Goal: Task Accomplishment & Management: Use online tool/utility

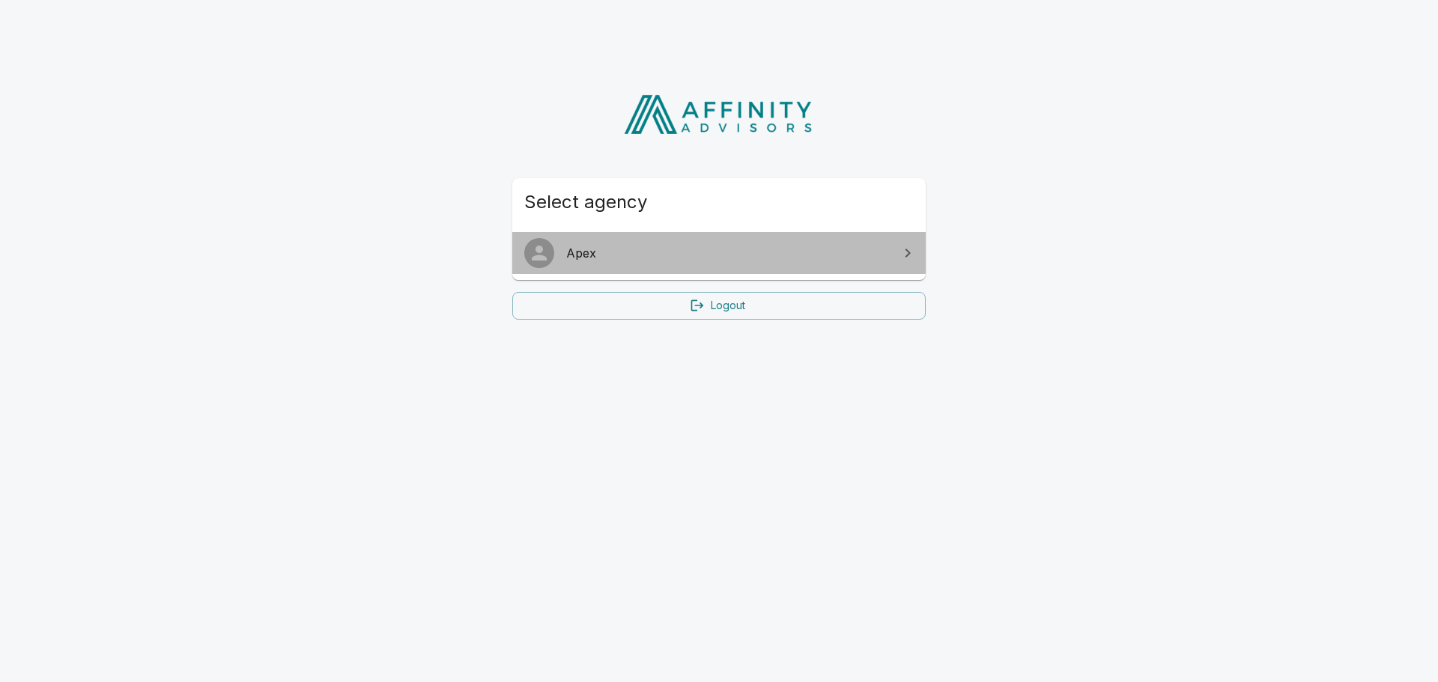
click at [827, 251] on span "Apex" at bounding box center [727, 253] width 323 height 18
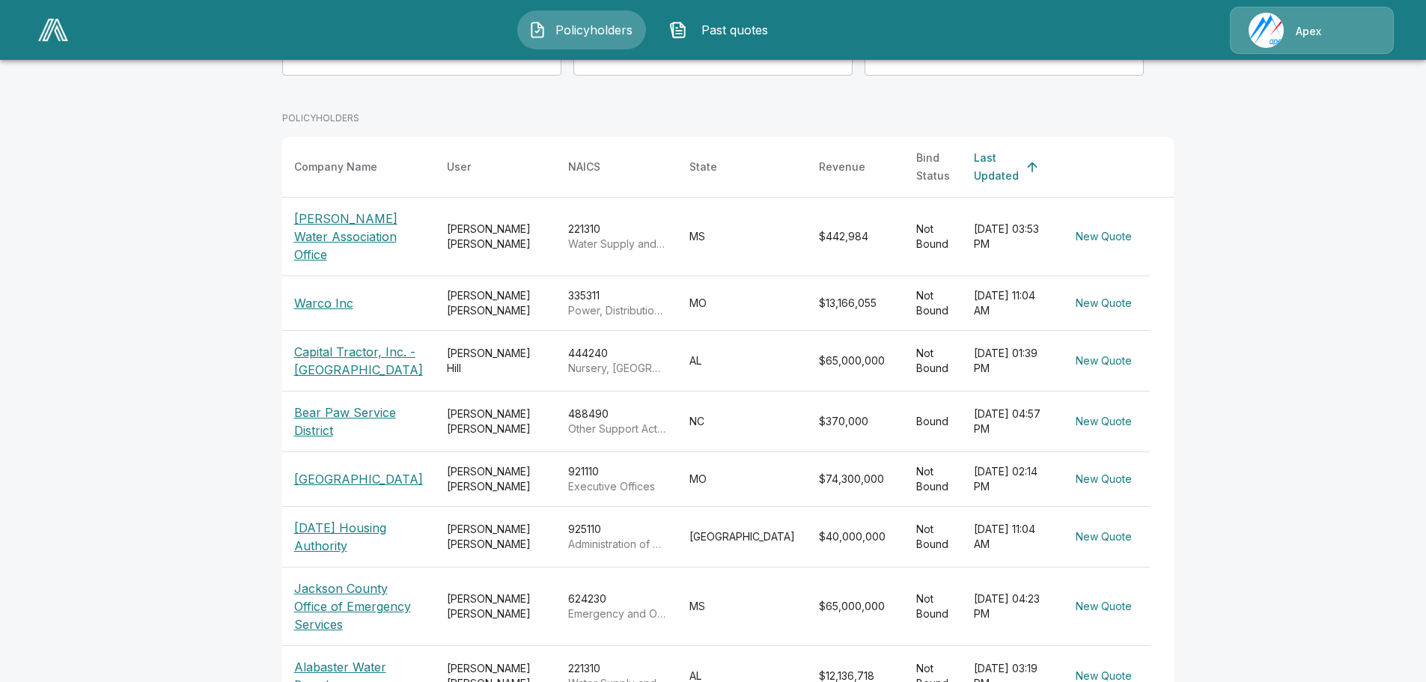
scroll to position [225, 0]
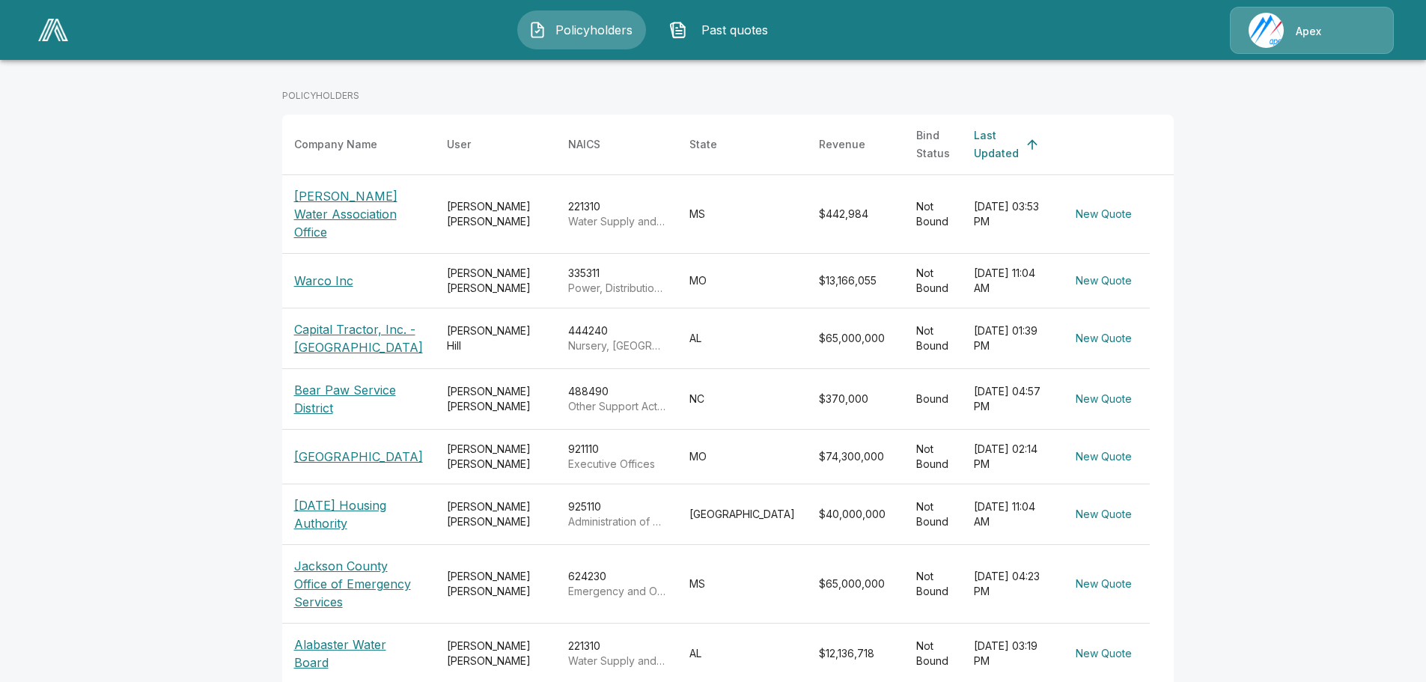
click at [325, 561] on p "Jackson County Office of Emergency Services" at bounding box center [358, 584] width 129 height 54
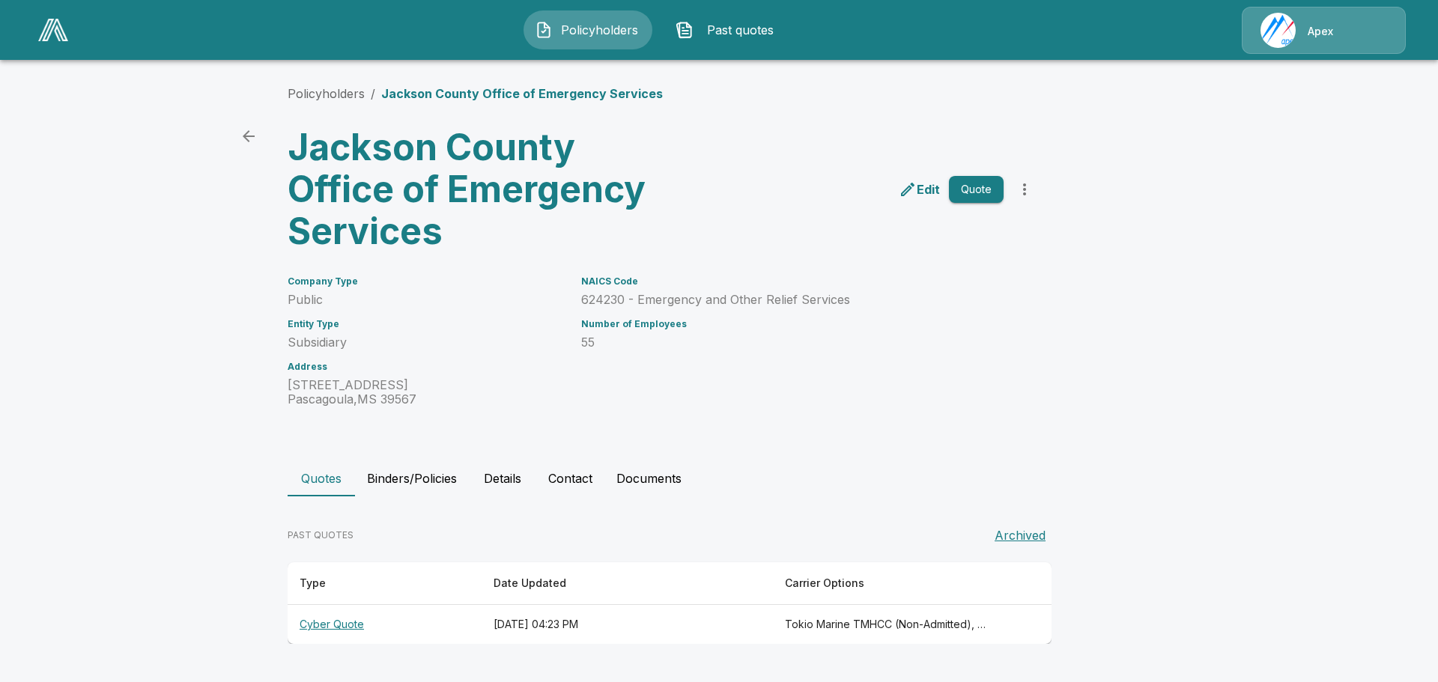
click at [321, 624] on th "Cyber Quote" at bounding box center [385, 625] width 194 height 40
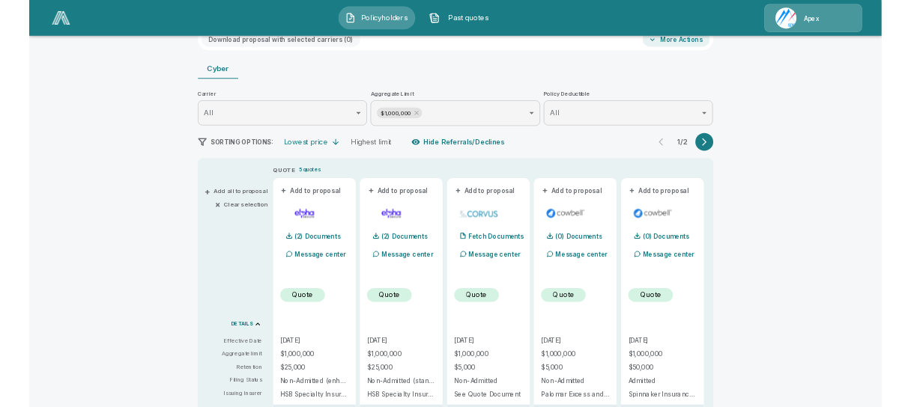
scroll to position [300, 0]
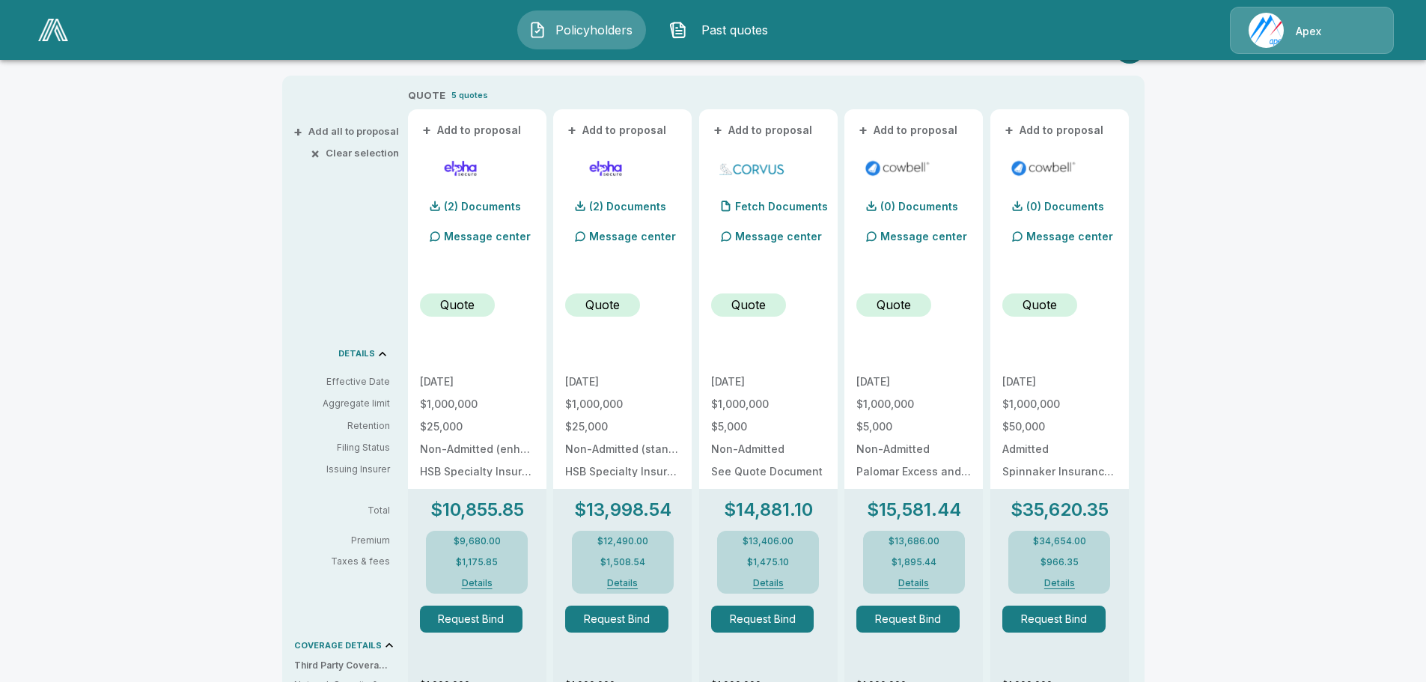
click at [782, 586] on button "Details" at bounding box center [768, 583] width 60 height 9
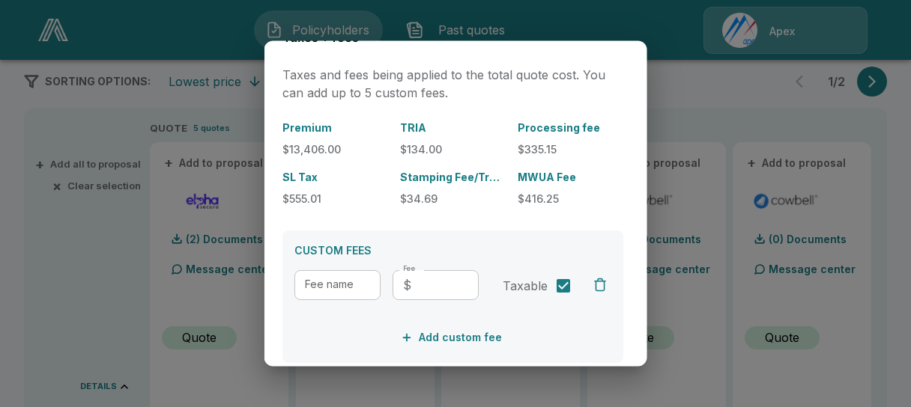
scroll to position [0, 0]
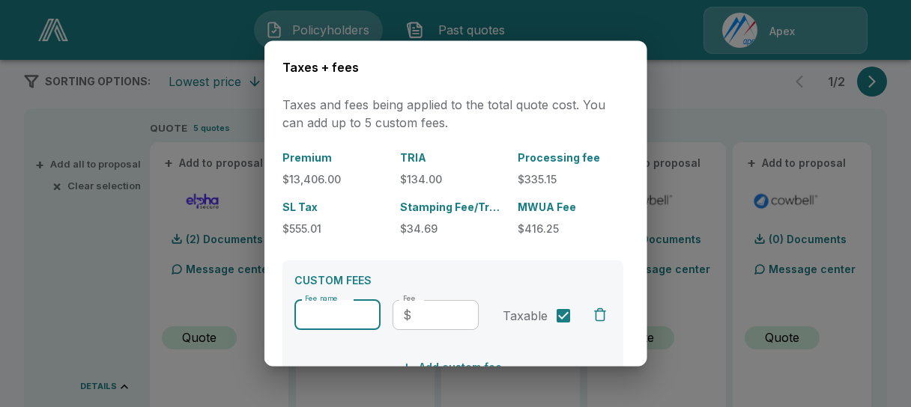
click at [299, 317] on input "Fee name" at bounding box center [337, 315] width 86 height 30
type input "**********"
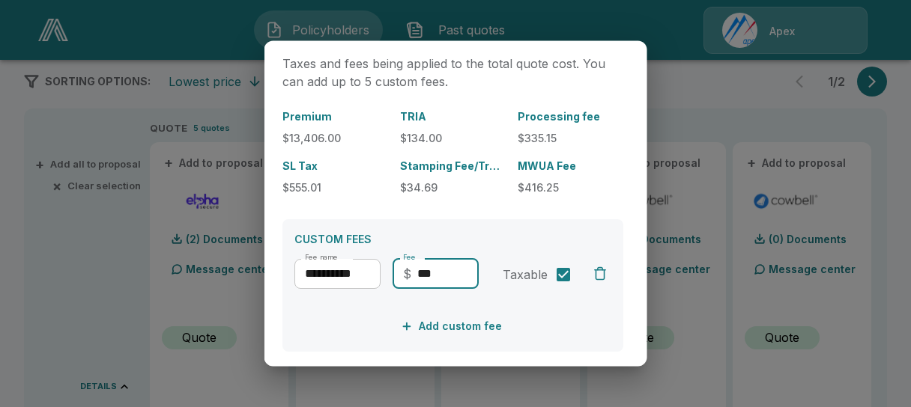
scroll to position [75, 0]
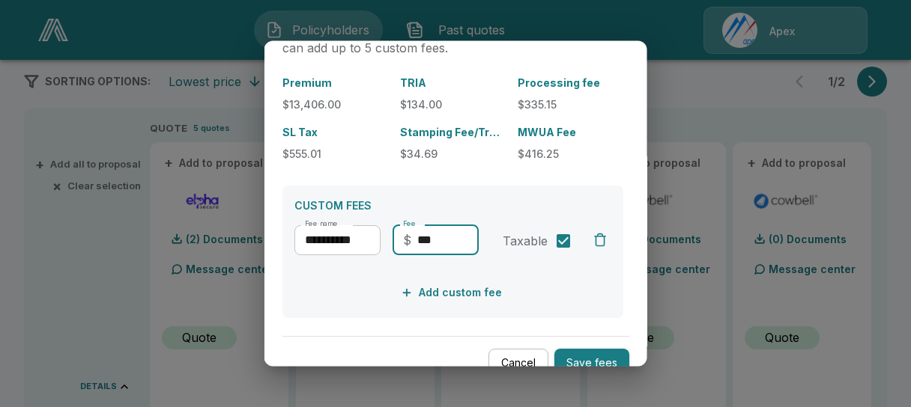
type input "***"
click at [586, 355] on button "Save fees" at bounding box center [591, 364] width 75 height 29
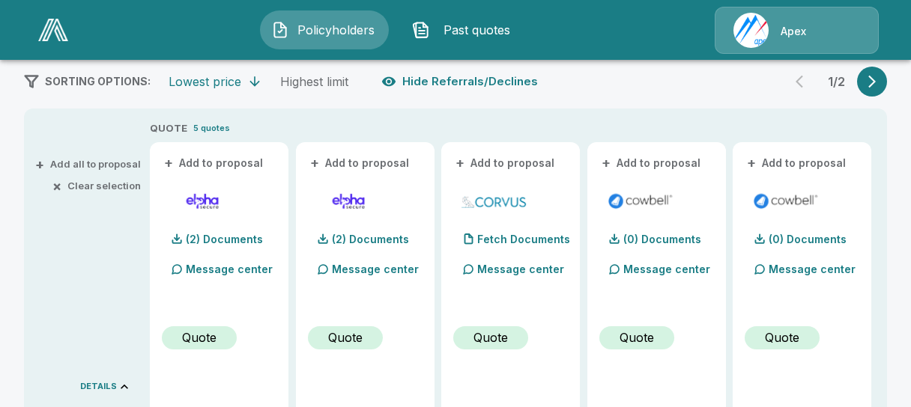
scroll to position [712, 0]
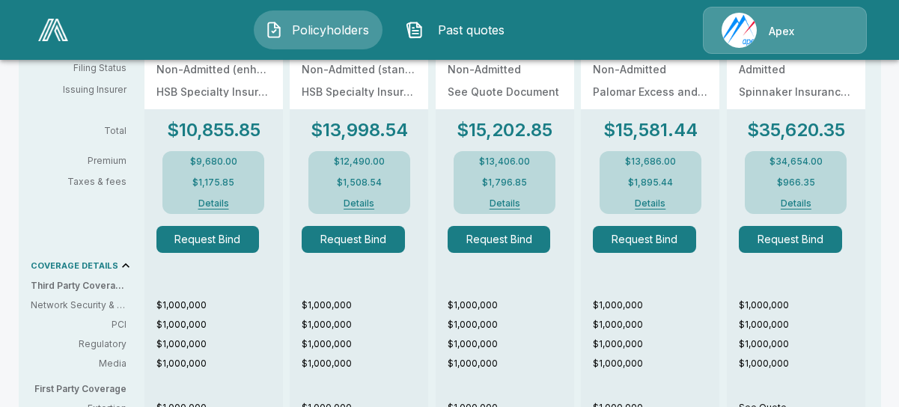
click at [517, 203] on button "Details" at bounding box center [505, 203] width 60 height 9
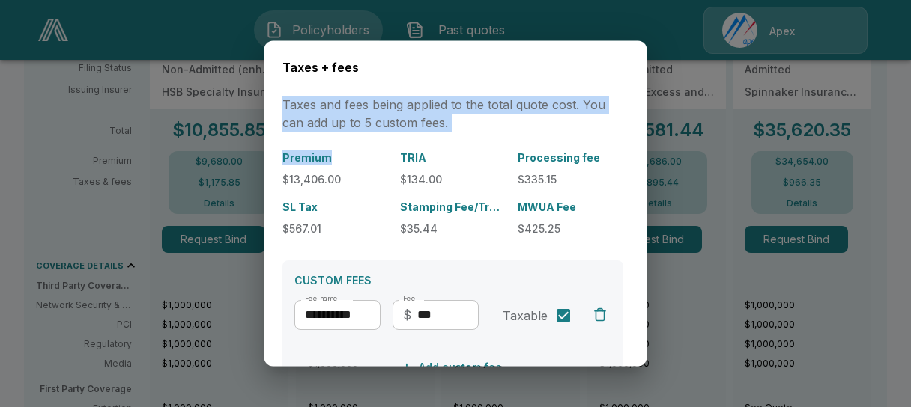
drag, startPoint x: 543, startPoint y: 49, endPoint x: 326, endPoint y: 156, distance: 241.1
click at [326, 156] on div "**********" at bounding box center [455, 203] width 383 height 326
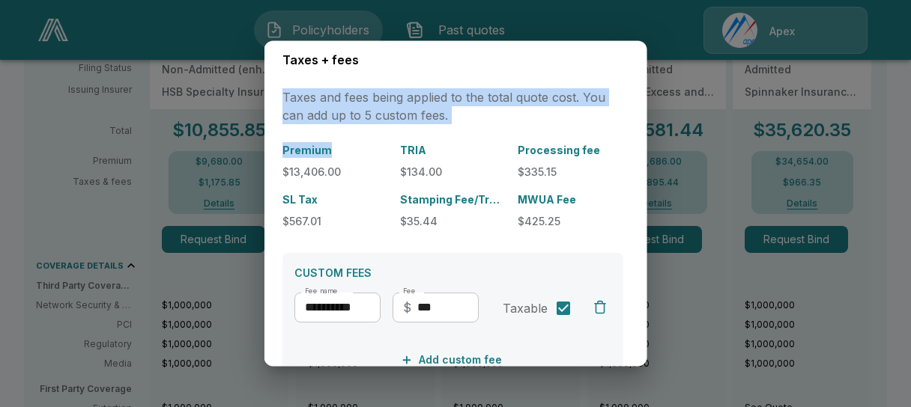
scroll to position [0, 0]
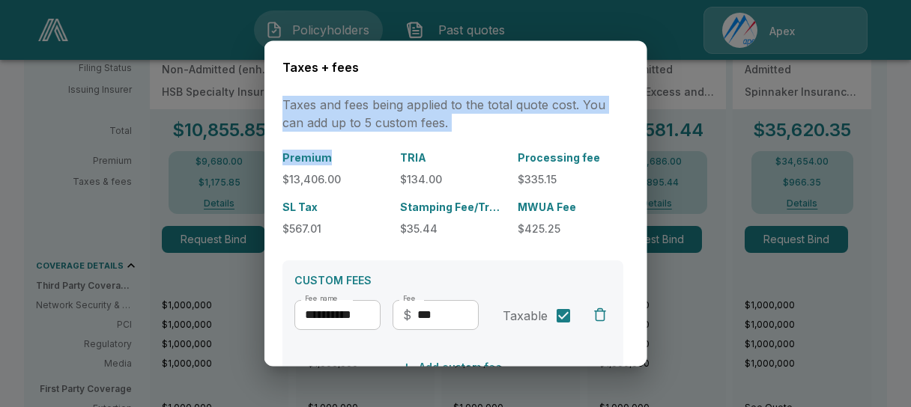
click at [542, 60] on h6 "Taxes + fees" at bounding box center [455, 67] width 347 height 19
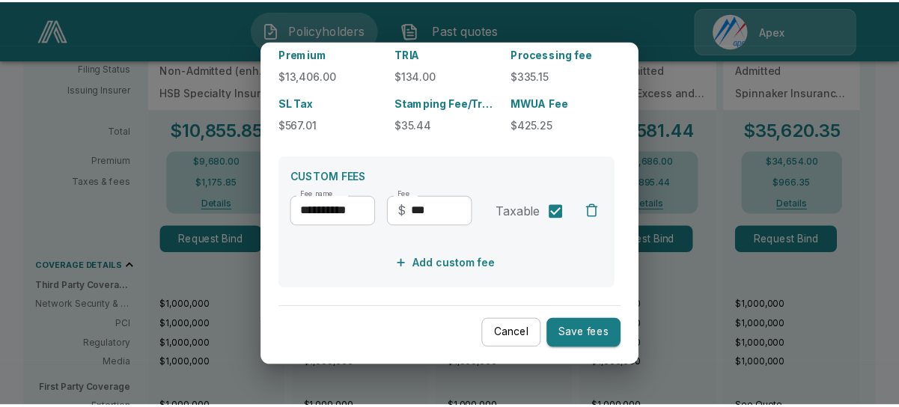
scroll to position [105, 0]
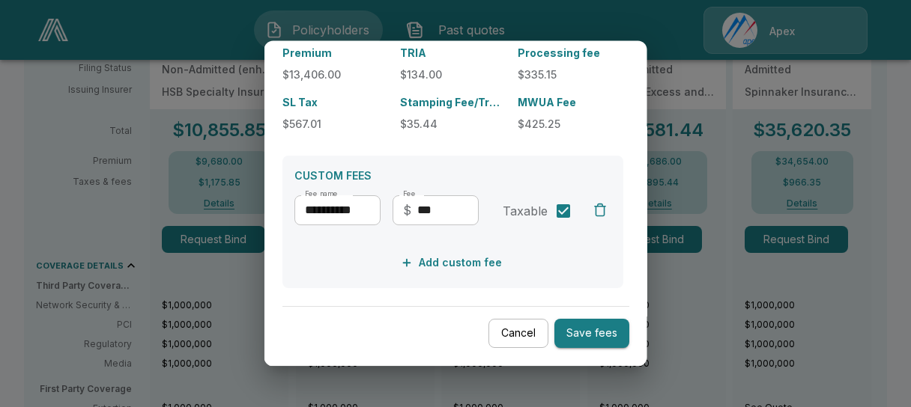
click at [503, 330] on button "Cancel" at bounding box center [518, 334] width 60 height 29
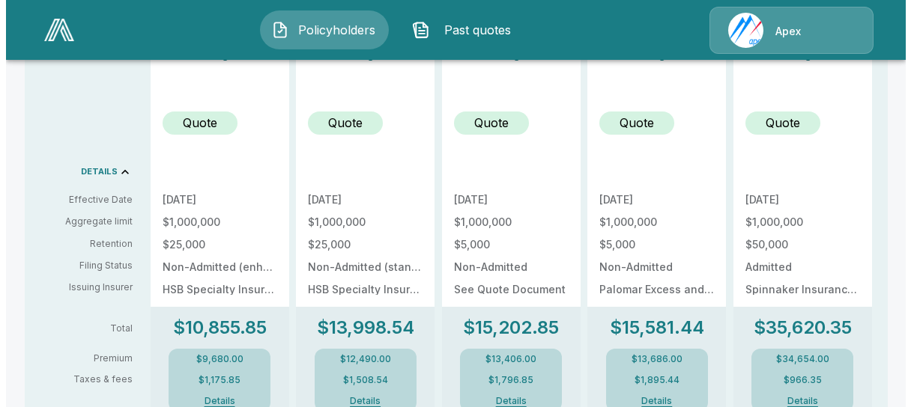
scroll to position [637, 0]
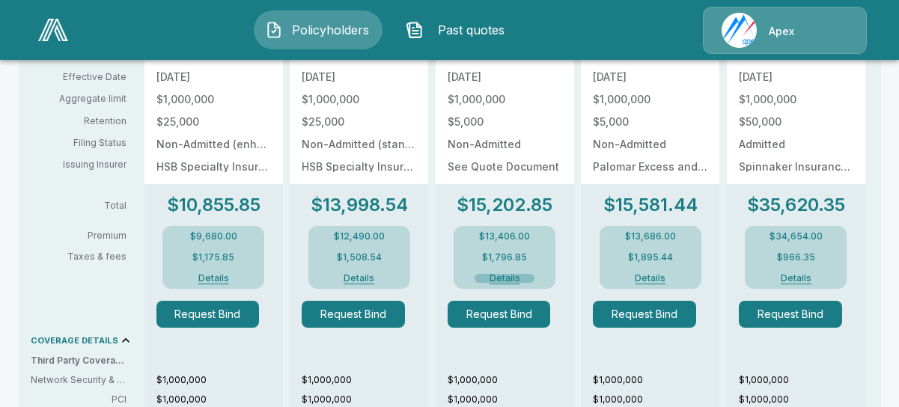
click at [506, 279] on button "Details" at bounding box center [505, 278] width 60 height 9
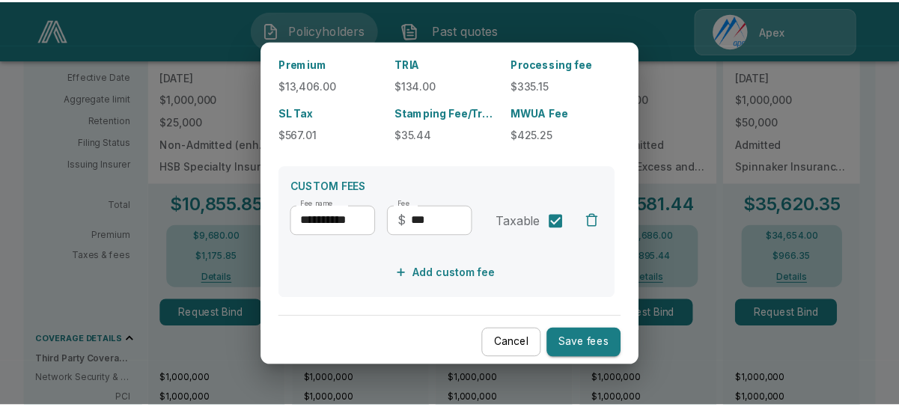
scroll to position [105, 0]
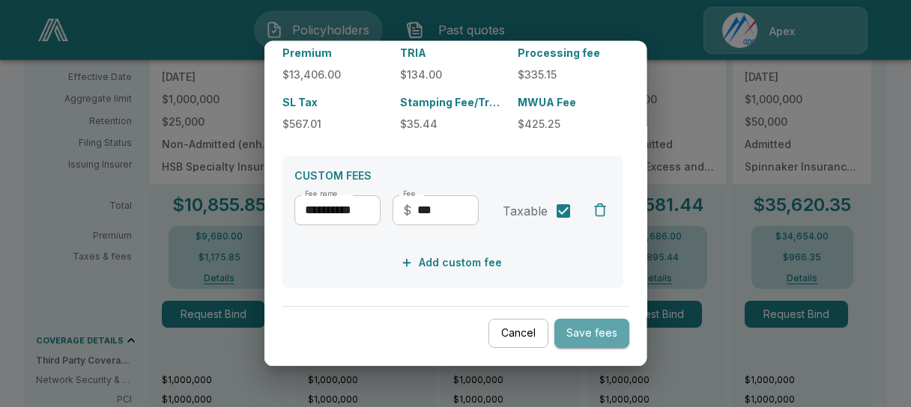
click at [577, 331] on button "Save fees" at bounding box center [591, 334] width 75 height 29
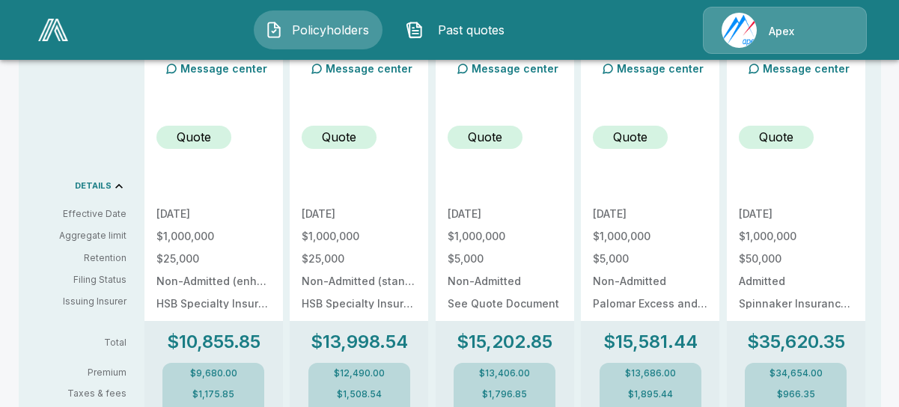
scroll to position [487, 0]
